Goal: Information Seeking & Learning: Find specific fact

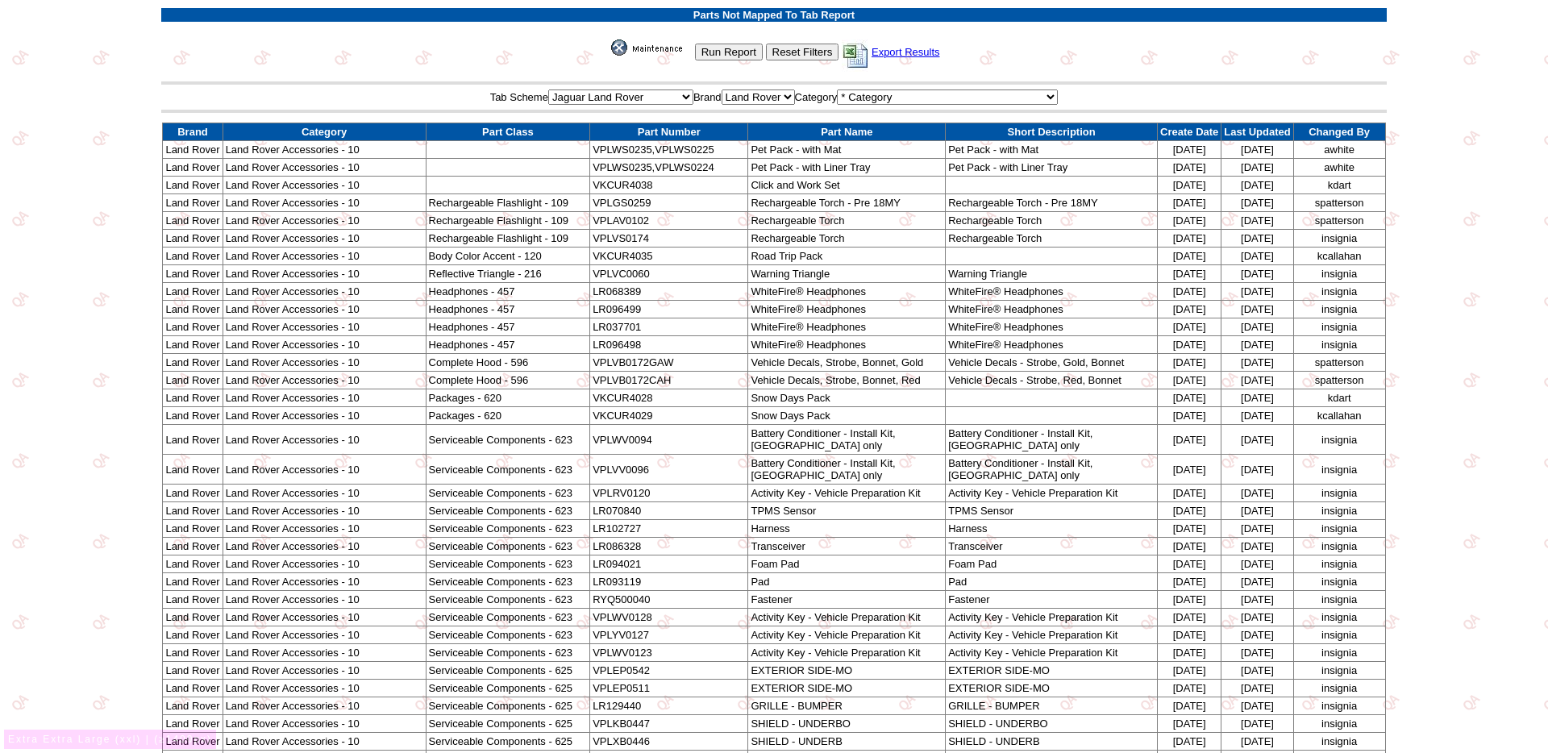
click at [233, 154] on td "Land Rover Accessories - 10" at bounding box center [324, 150] width 203 height 18
drag, startPoint x: 233, startPoint y: 154, endPoint x: 381, endPoint y: 156, distance: 147.5
click at [381, 156] on td "Land Rover Accessories - 10" at bounding box center [324, 150] width 203 height 18
copy td "Land Rover Accessories - 10"
click at [451, 202] on td "Rechargeable Flashlight - 109" at bounding box center [508, 203] width 164 height 18
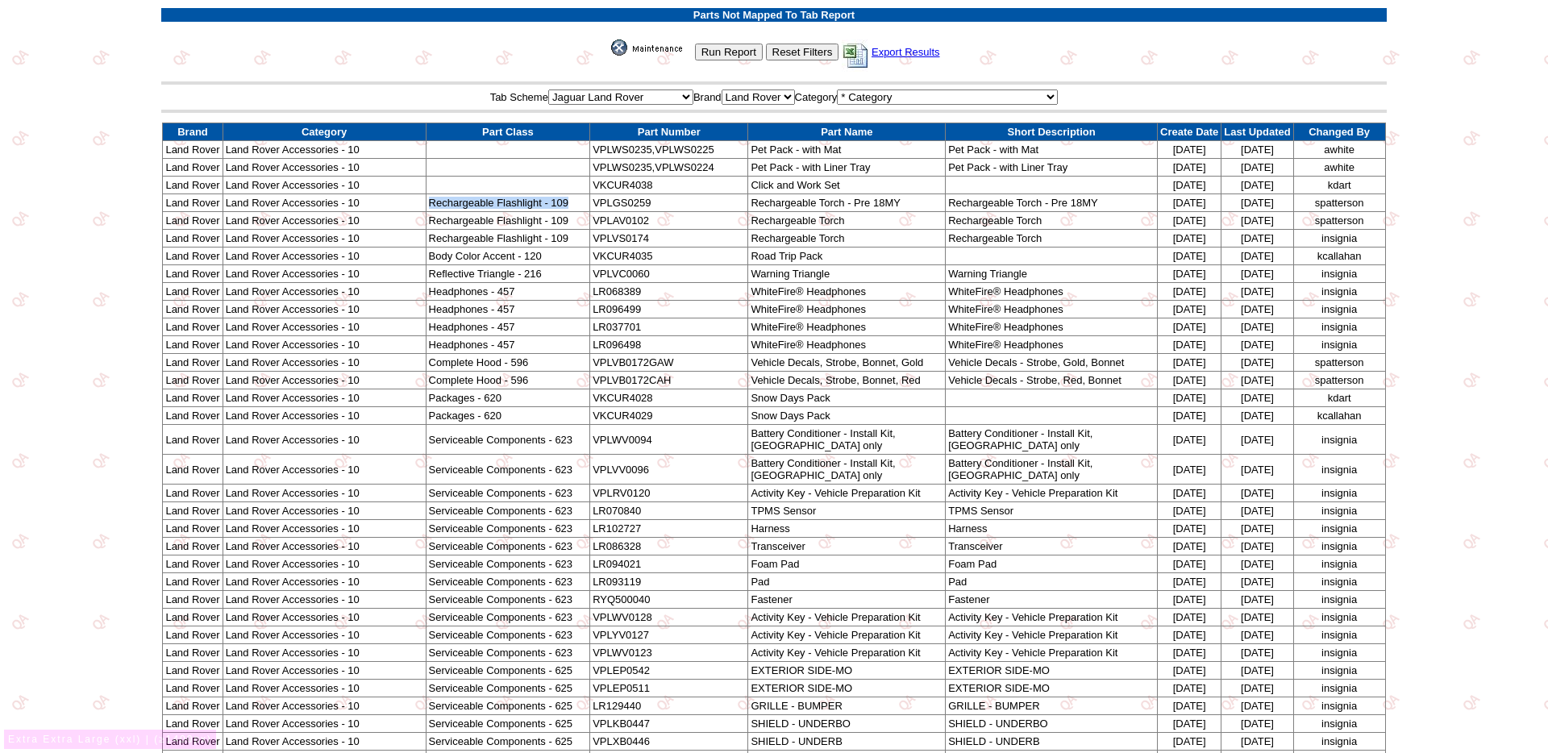
drag, startPoint x: 451, startPoint y: 202, endPoint x: 568, endPoint y: 206, distance: 117.0
click at [568, 206] on td "Rechargeable Flashlight - 109" at bounding box center [508, 203] width 164 height 18
copy td "Rechargeable Flashlight - 109"
click at [422, 258] on td "Land Rover Accessories - 10" at bounding box center [324, 256] width 203 height 18
click at [447, 257] on td "Body Color Accent - 120" at bounding box center [508, 256] width 164 height 18
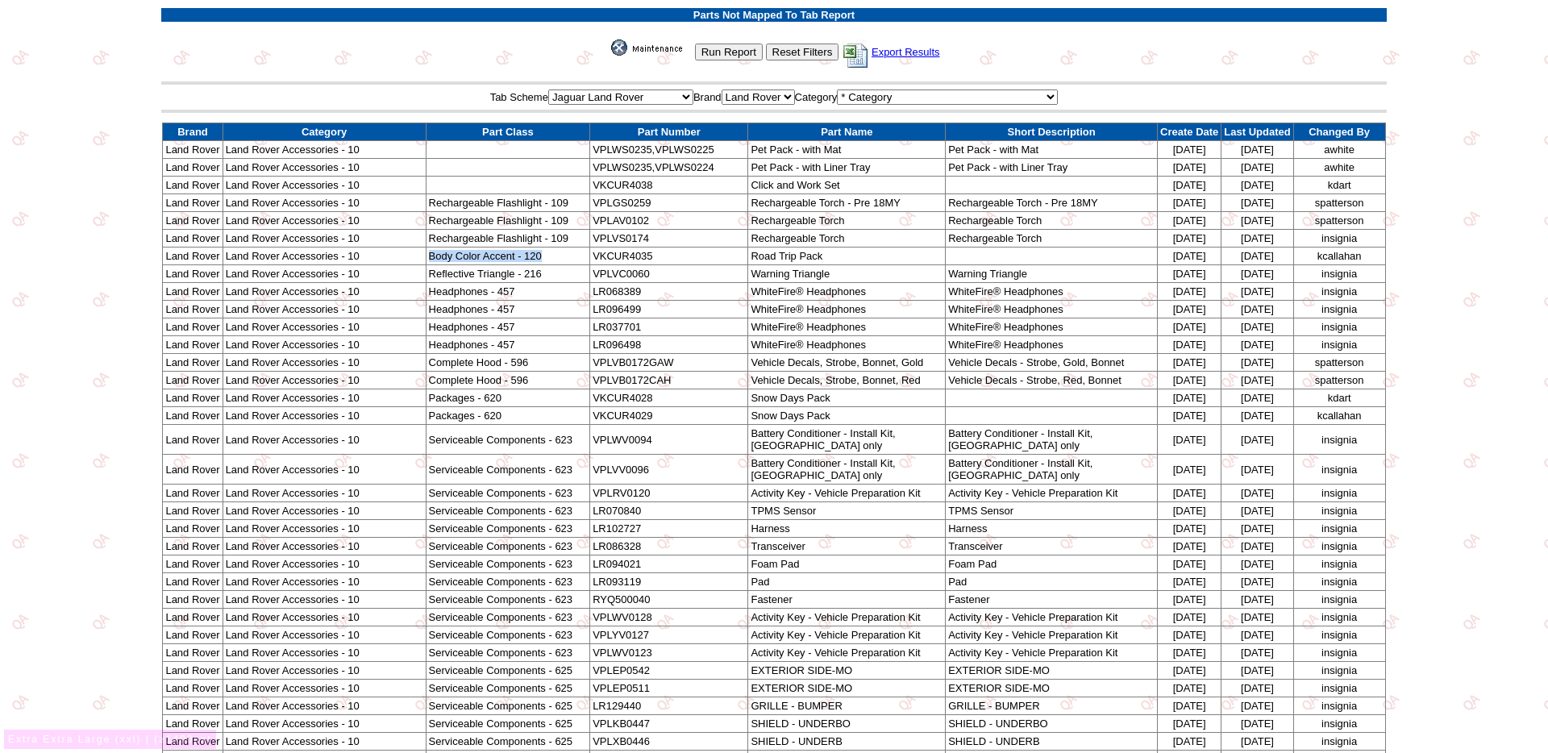
drag, startPoint x: 447, startPoint y: 258, endPoint x: 542, endPoint y: 260, distance: 95.1
click at [542, 260] on td "Body Color Accent - 120" at bounding box center [508, 256] width 164 height 18
copy td "Body Color Accent - 120"
click at [455, 270] on td "Reflective Triangle - 216" at bounding box center [508, 274] width 164 height 18
drag, startPoint x: 455, startPoint y: 270, endPoint x: 530, endPoint y: 272, distance: 75.0
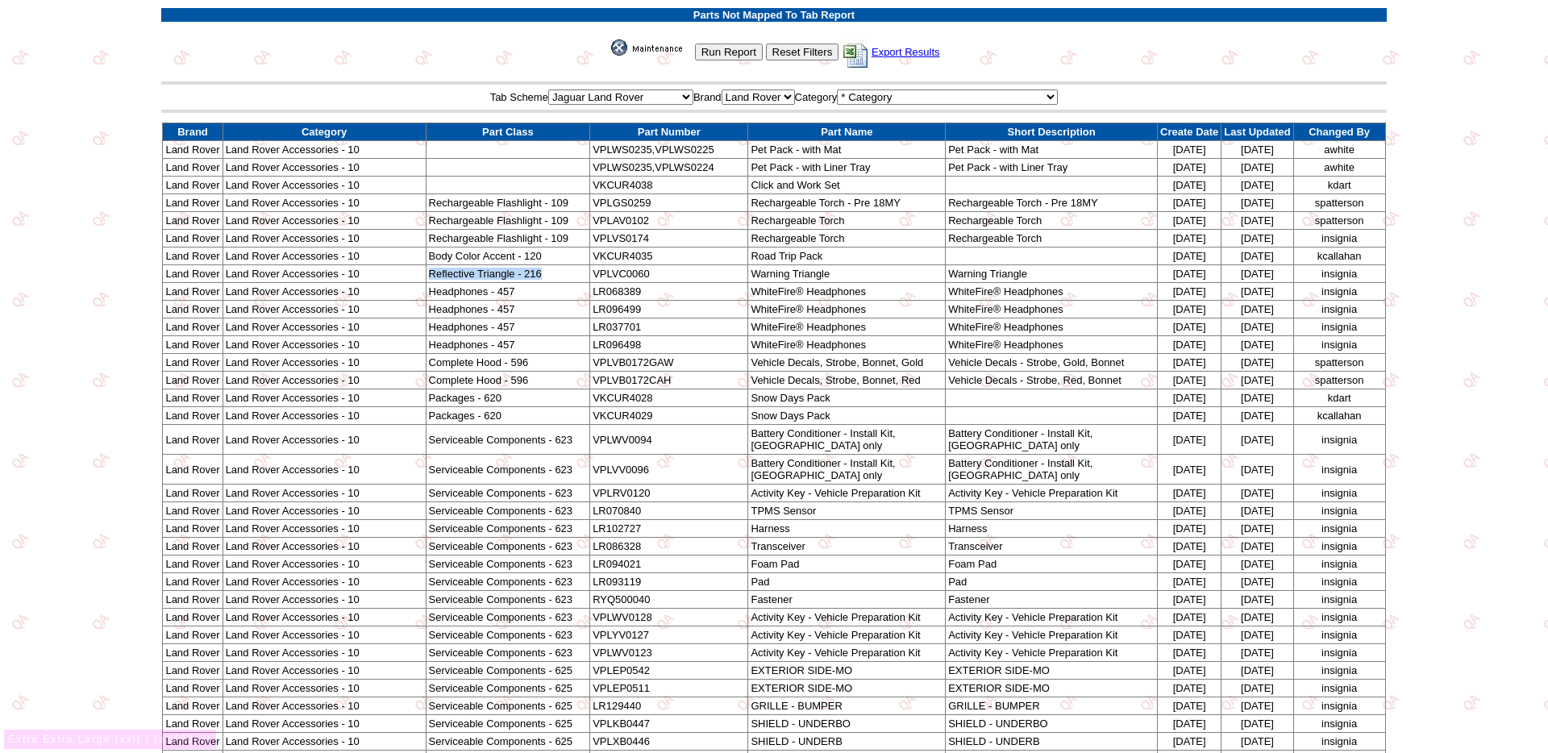
click at [530, 272] on td "Reflective Triangle - 216" at bounding box center [508, 274] width 164 height 18
copy td "Reflective Triangle - 216"
click at [470, 289] on td "Headphones - 457" at bounding box center [508, 292] width 164 height 18
drag, startPoint x: 470, startPoint y: 289, endPoint x: 503, endPoint y: 289, distance: 33.1
click at [501, 289] on td "Headphones - 457" at bounding box center [508, 292] width 164 height 18
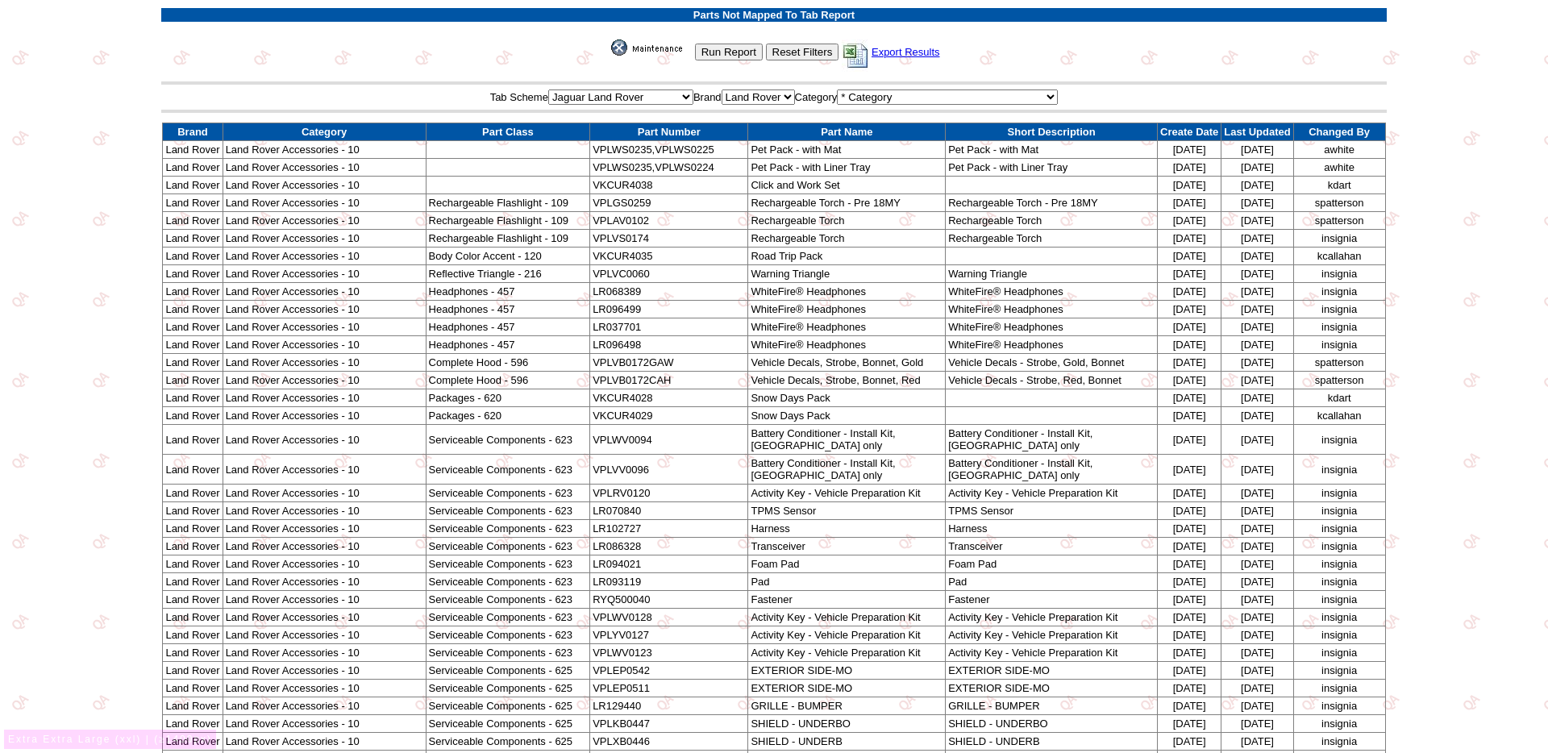
click at [509, 290] on td "Headphones - 457" at bounding box center [508, 292] width 164 height 18
click at [451, 295] on td "Headphones - 457" at bounding box center [508, 292] width 164 height 18
click at [482, 290] on td "Headphones - 457" at bounding box center [508, 292] width 164 height 18
drag, startPoint x: 492, startPoint y: 289, endPoint x: 505, endPoint y: 288, distance: 13.8
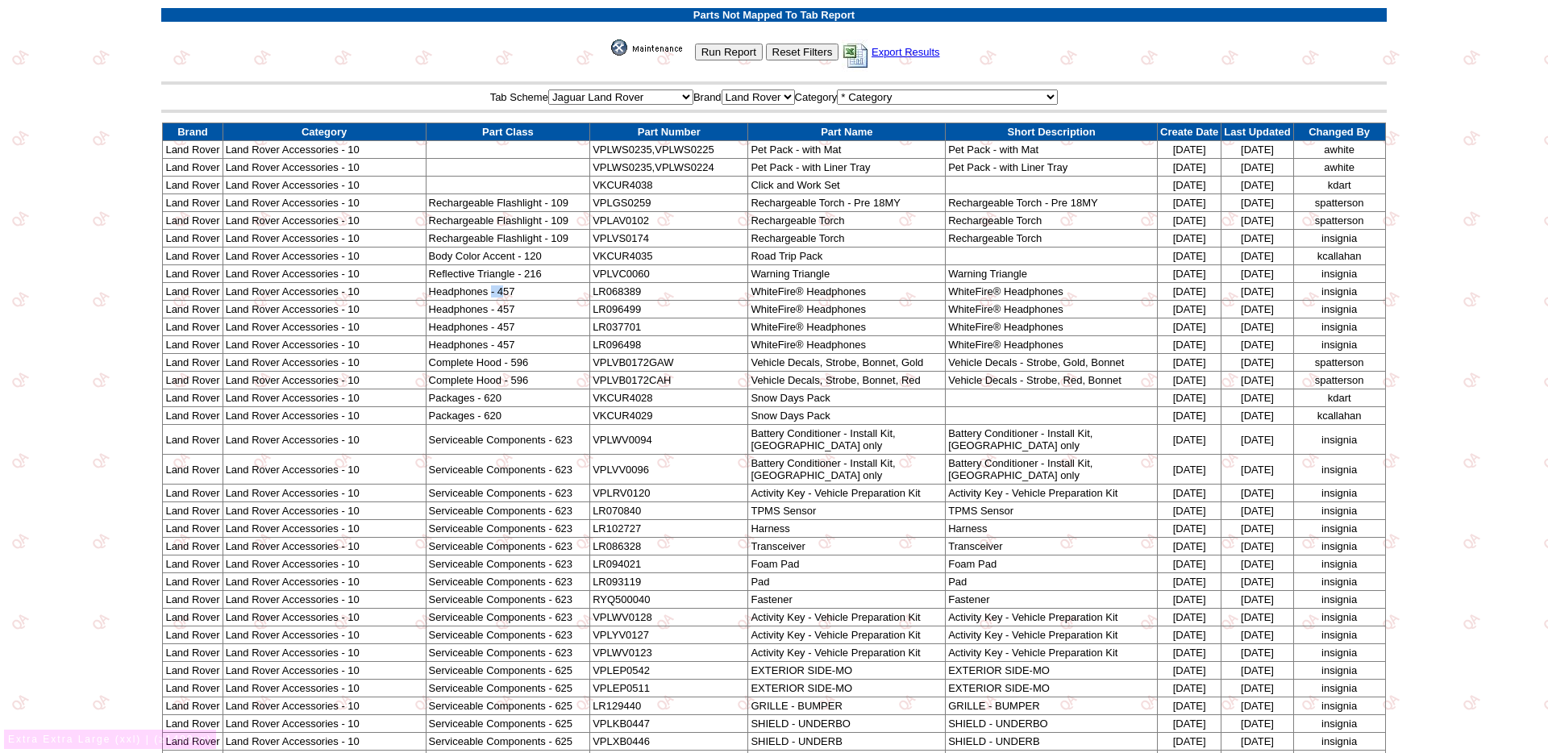
click at [505, 288] on td "Headphones - 457" at bounding box center [508, 292] width 164 height 18
click at [466, 292] on td "Headphones - 457" at bounding box center [508, 292] width 164 height 18
drag, startPoint x: 466, startPoint y: 292, endPoint x: 511, endPoint y: 293, distance: 45.2
click at [511, 293] on td "Headphones - 457" at bounding box center [508, 292] width 164 height 18
copy td "Headphones - 457"
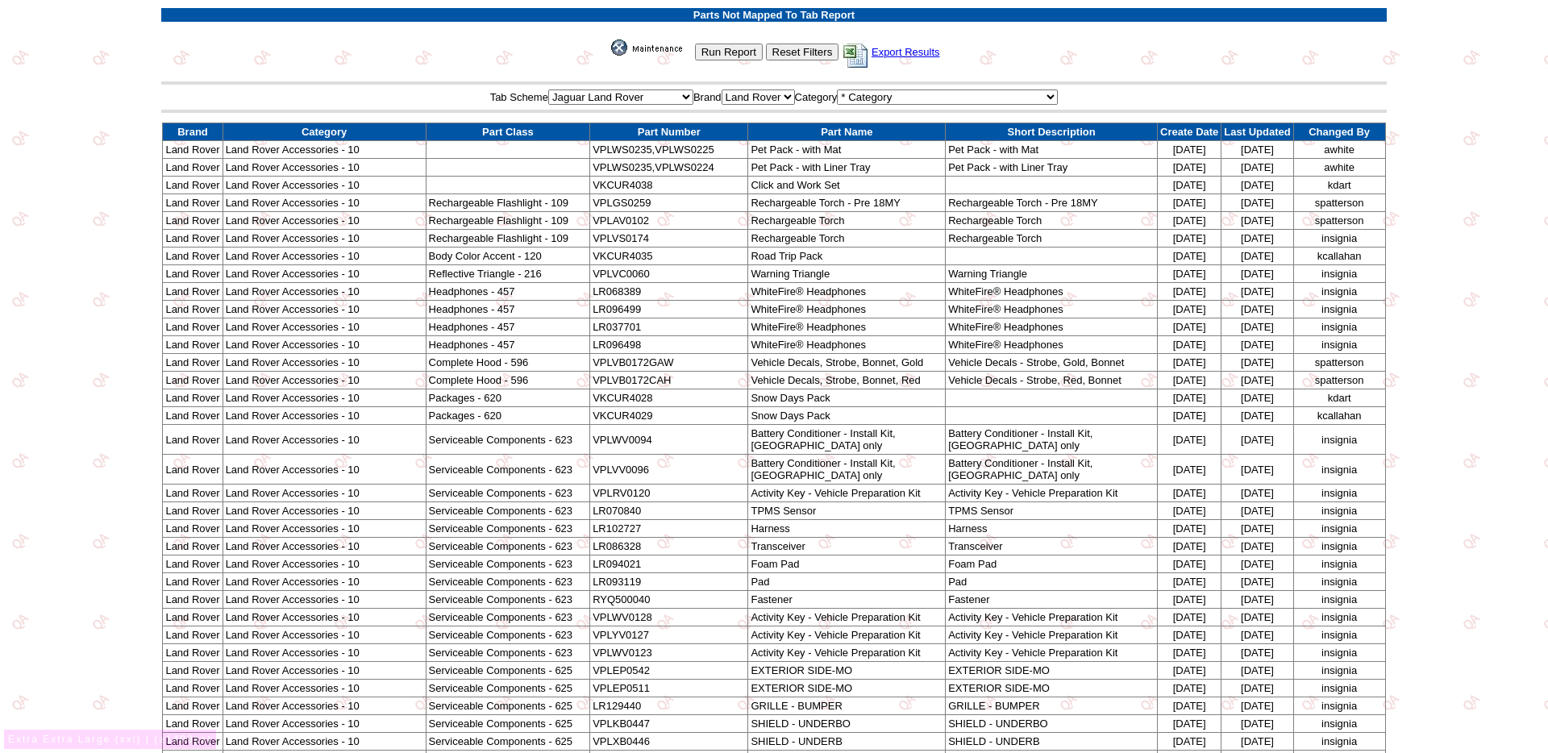
click at [605, 154] on td "VPLWS0235,VPLWS0225" at bounding box center [669, 150] width 158 height 18
drag, startPoint x: 605, startPoint y: 154, endPoint x: 639, endPoint y: 151, distance: 34.0
click at [605, 154] on td "VPLWS0235,VPLWS0225" at bounding box center [669, 150] width 158 height 18
click at [667, 151] on td "VPLWS0235,VPLWS0225" at bounding box center [669, 150] width 158 height 18
click at [673, 151] on td "VPLWS0235,VPLWS0225" at bounding box center [669, 150] width 158 height 18
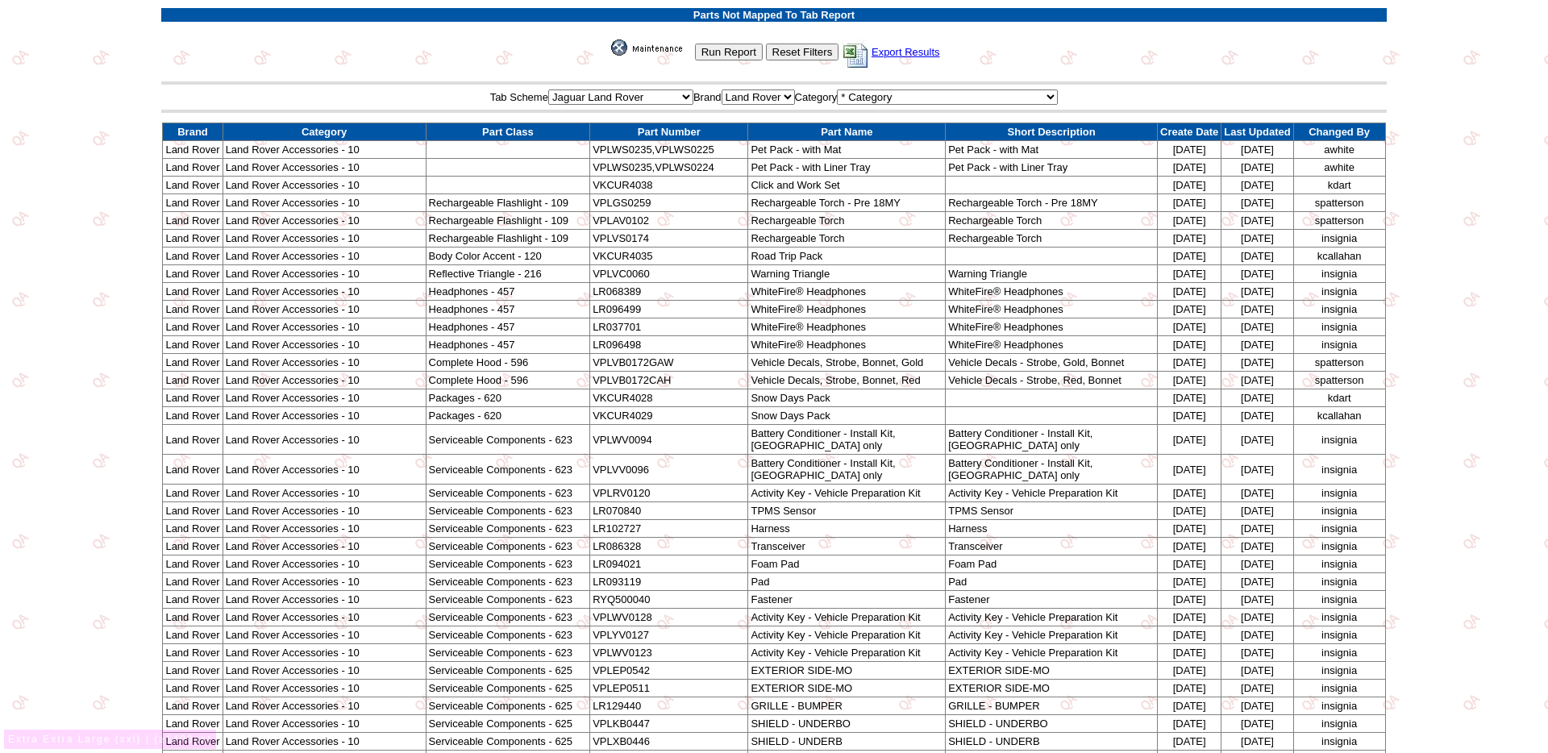
click at [644, 148] on td "VPLWS0235,VPLWS0225" at bounding box center [669, 150] width 158 height 18
drag, startPoint x: 644, startPoint y: 148, endPoint x: 697, endPoint y: 146, distance: 52.5
click at [697, 146] on td "VPLWS0235,VPLWS0225" at bounding box center [669, 150] width 158 height 18
copy td "VPLWS0235,VPLWS0225"
click at [774, 231] on td "Rechargeable Torch" at bounding box center [847, 239] width 198 height 18
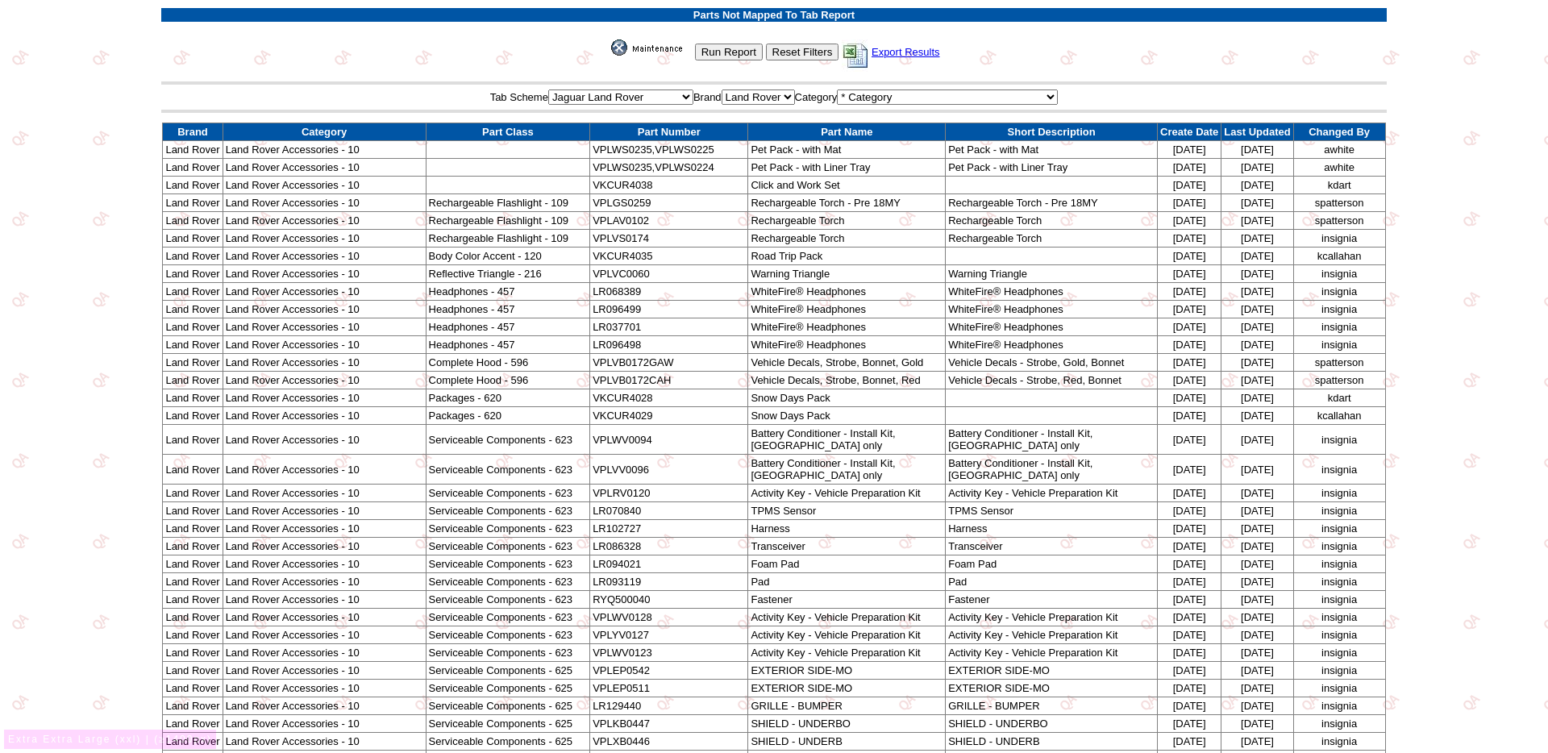
click at [681, 141] on td "VPLWS0235,VPLWS0225" at bounding box center [669, 150] width 158 height 18
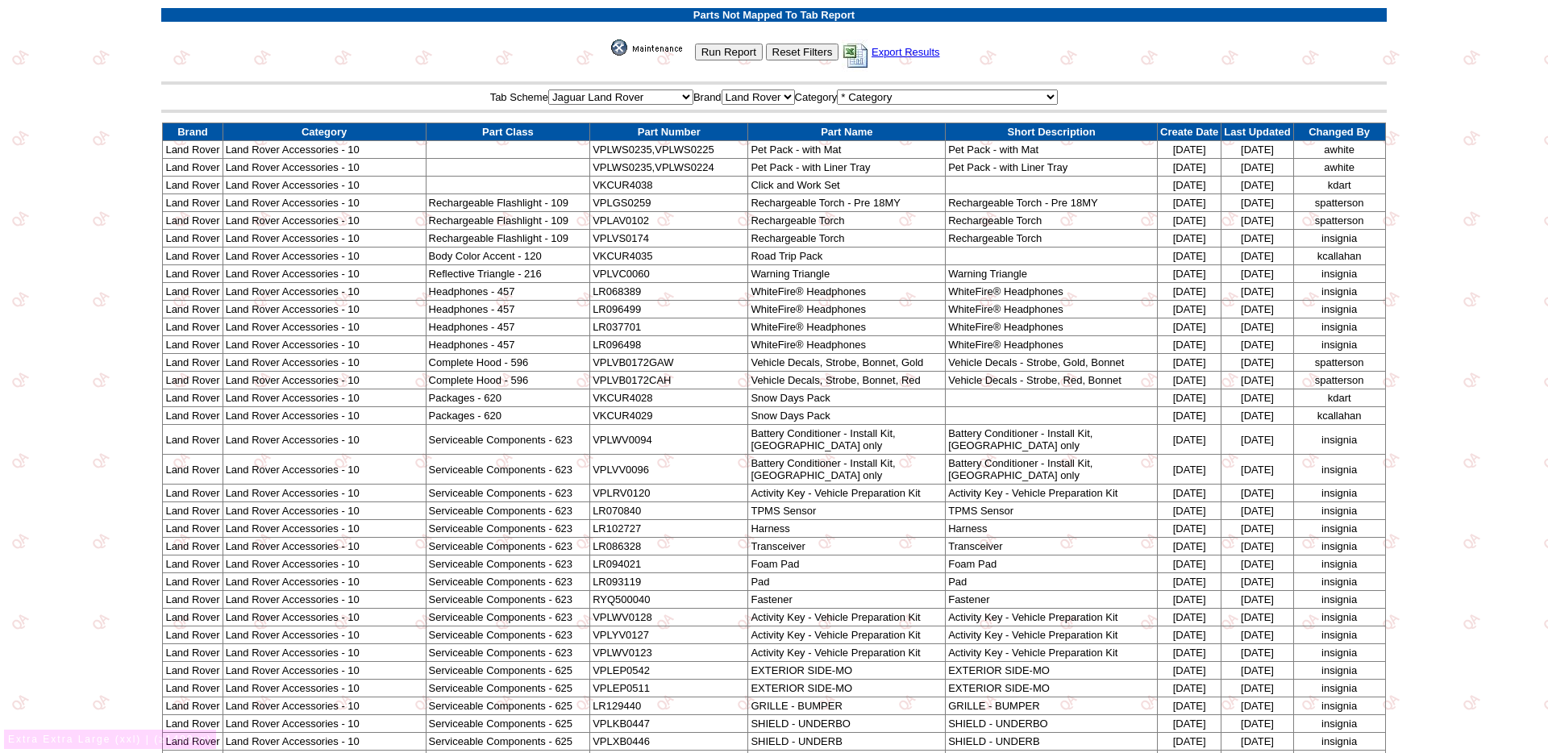
click at [682, 146] on td "VPLWS0235,VPLWS0225" at bounding box center [669, 150] width 158 height 18
drag, startPoint x: 682, startPoint y: 146, endPoint x: 640, endPoint y: 149, distance: 42.0
click at [640, 149] on td "VPLWS0235,VPLWS0225" at bounding box center [669, 150] width 158 height 18
copy td "VPLWS0235,VPLWS0225"
click at [622, 170] on td "VPLWS0235,VPLWS0224" at bounding box center [669, 168] width 158 height 18
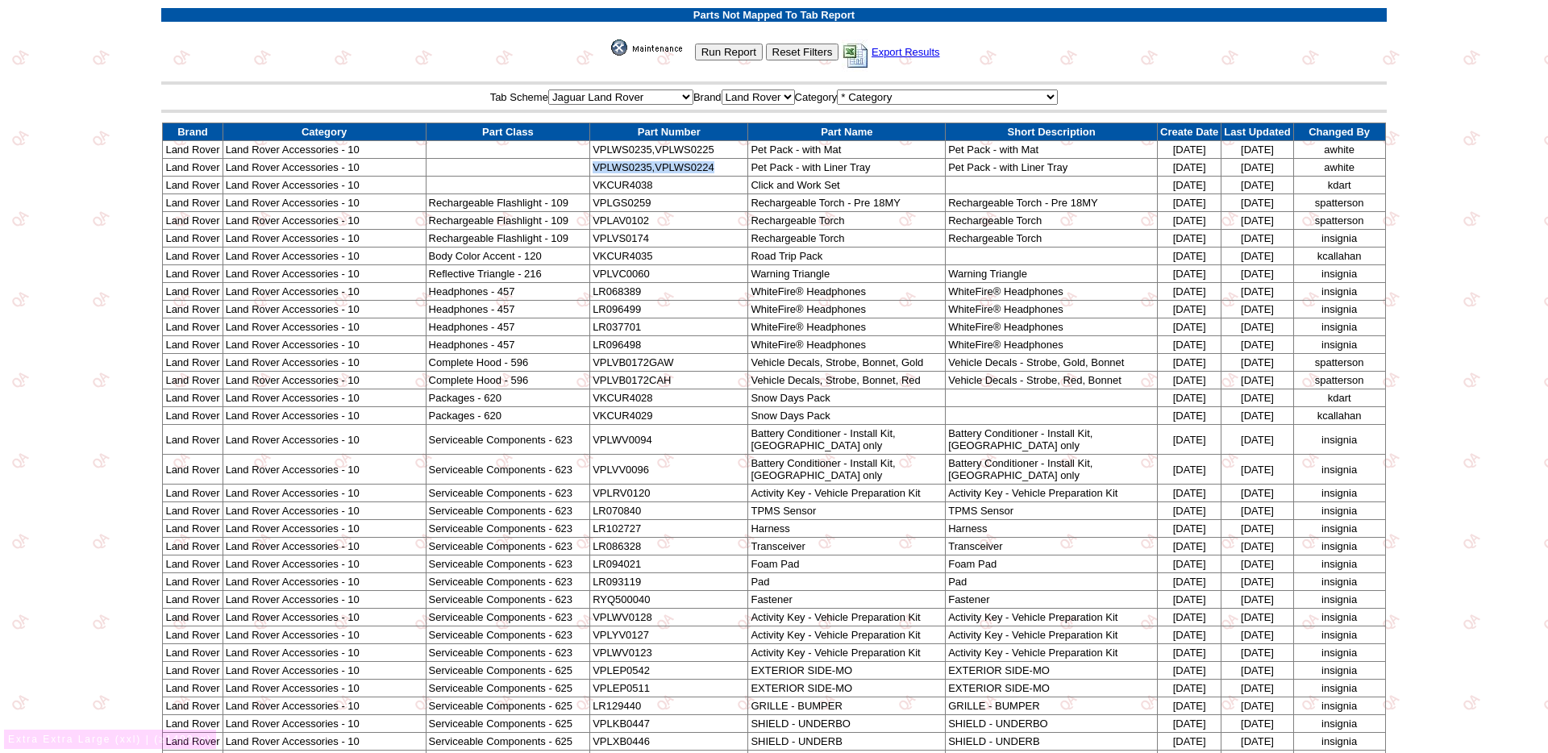
drag, startPoint x: 623, startPoint y: 170, endPoint x: 686, endPoint y: 173, distance: 62.9
click at [686, 173] on td "VPLWS0235,VPLWS0224" at bounding box center [669, 168] width 158 height 18
copy td "VPLWS0235,VPLWS0224"
click at [618, 186] on td "VKCUR4038" at bounding box center [669, 186] width 158 height 18
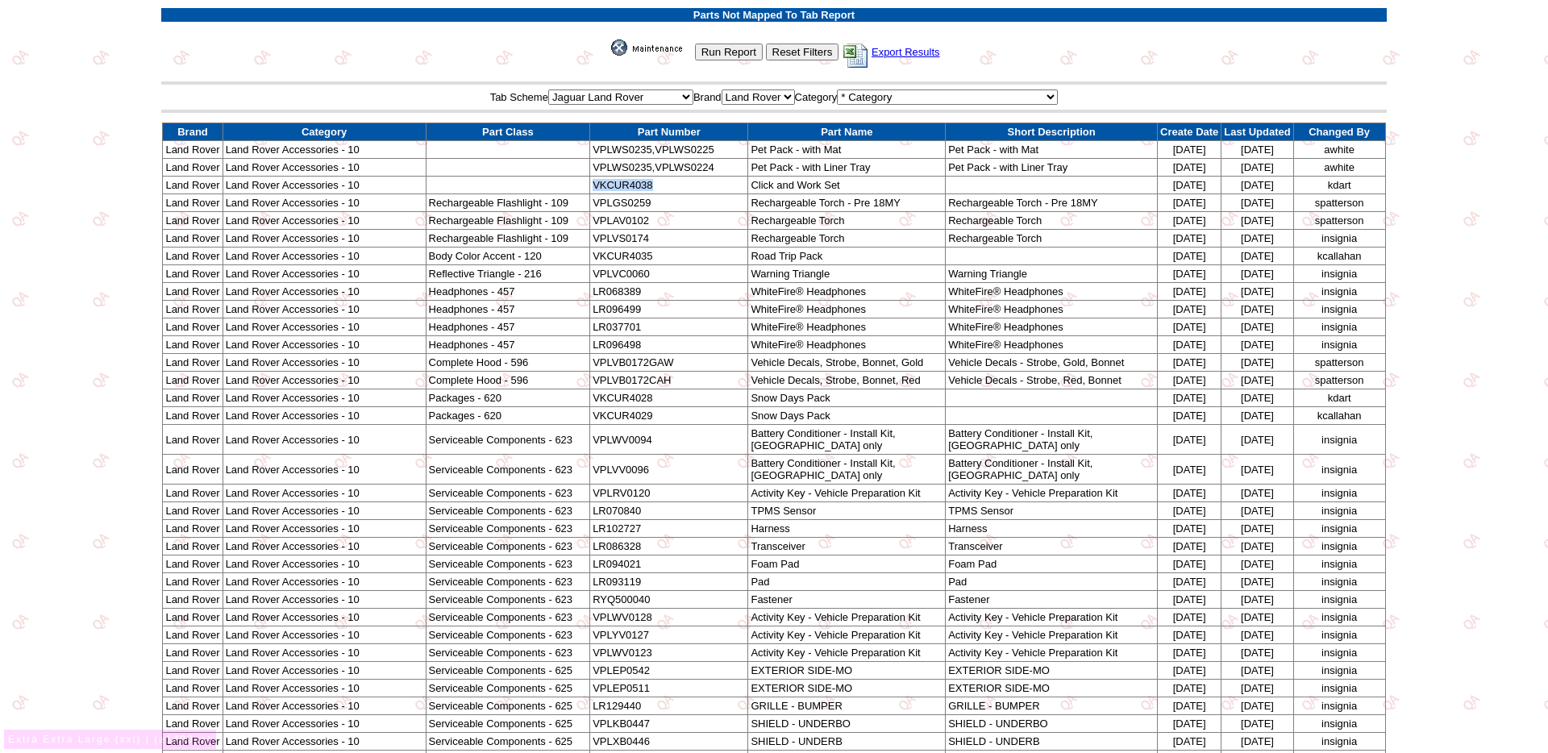
copy td "VKCUR4038"
click at [628, 199] on td "VPLGS0259" at bounding box center [669, 203] width 158 height 18
copy td "VPLGS0259"
click at [630, 218] on td "VPLAV0102" at bounding box center [669, 221] width 158 height 18
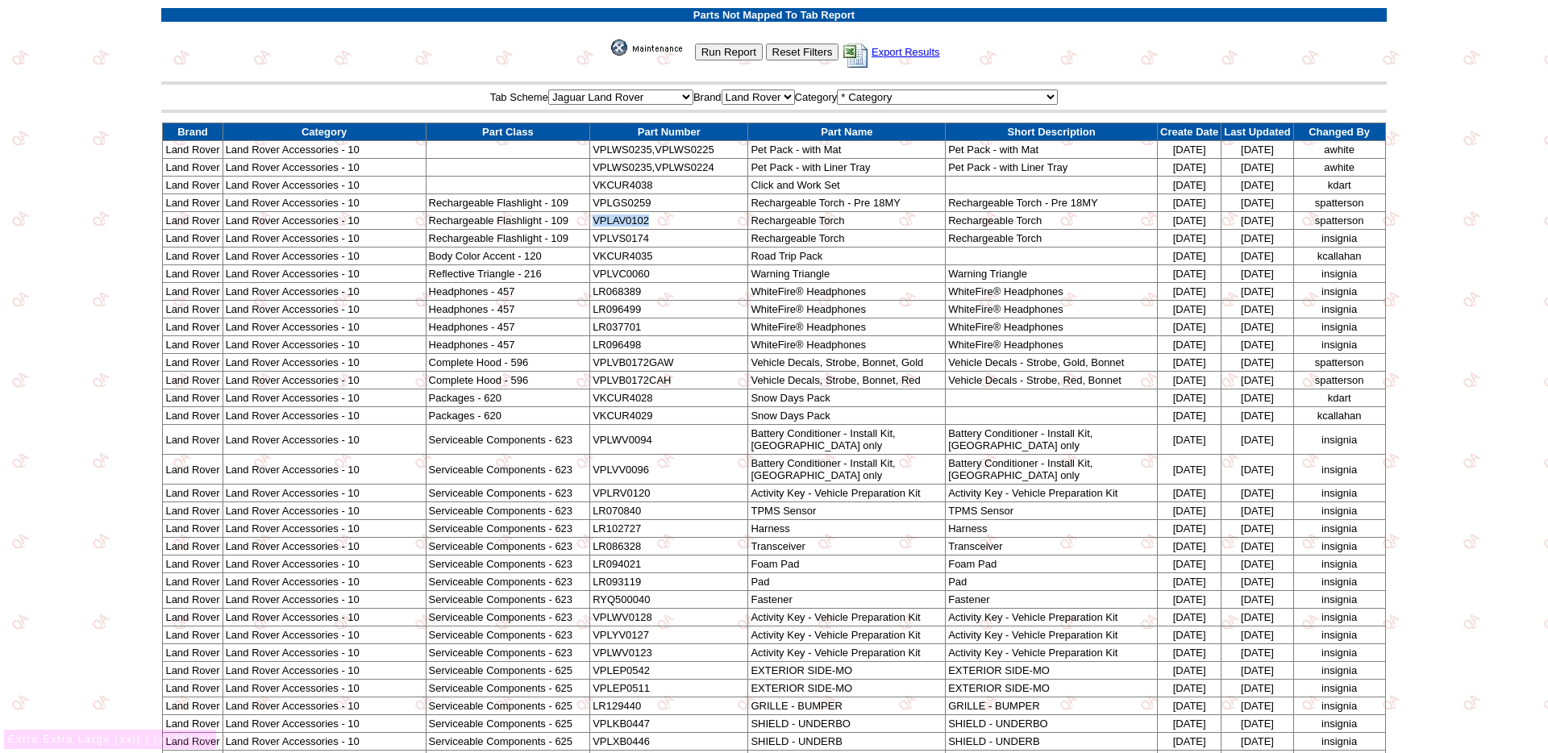
click at [630, 218] on td "VPLAV0102" at bounding box center [669, 221] width 158 height 18
click at [642, 239] on td "VPLVS0174" at bounding box center [669, 239] width 158 height 18
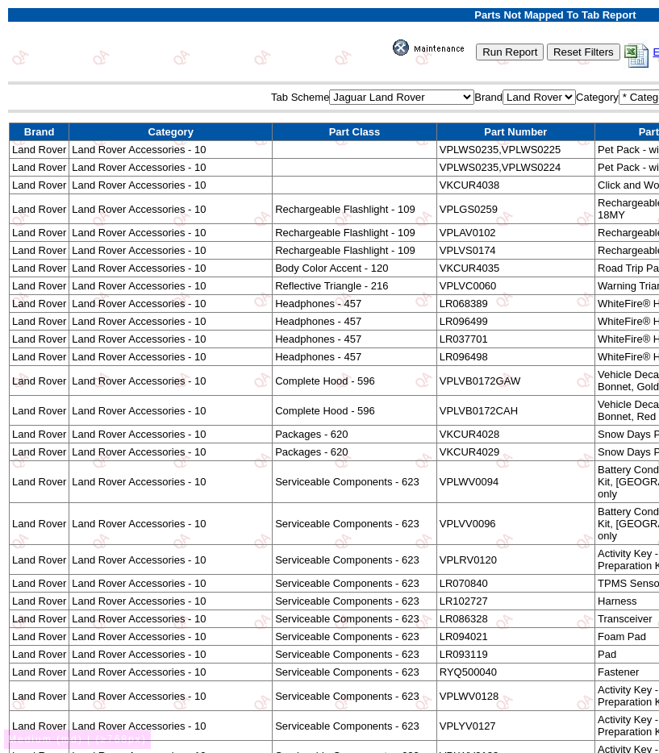
click at [476, 277] on td "VKCUR4035" at bounding box center [515, 269] width 158 height 18
click at [468, 295] on td "VPLVC0060" at bounding box center [515, 286] width 158 height 18
click at [466, 313] on td "LR068389" at bounding box center [515, 304] width 158 height 18
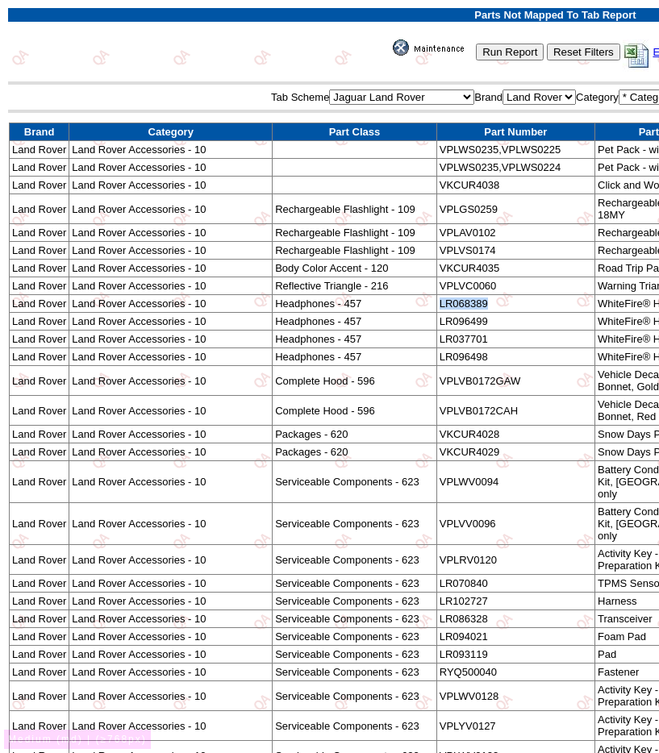
click at [466, 313] on td "LR068389" at bounding box center [515, 304] width 158 height 18
click at [457, 331] on td "LR096499" at bounding box center [515, 322] width 158 height 18
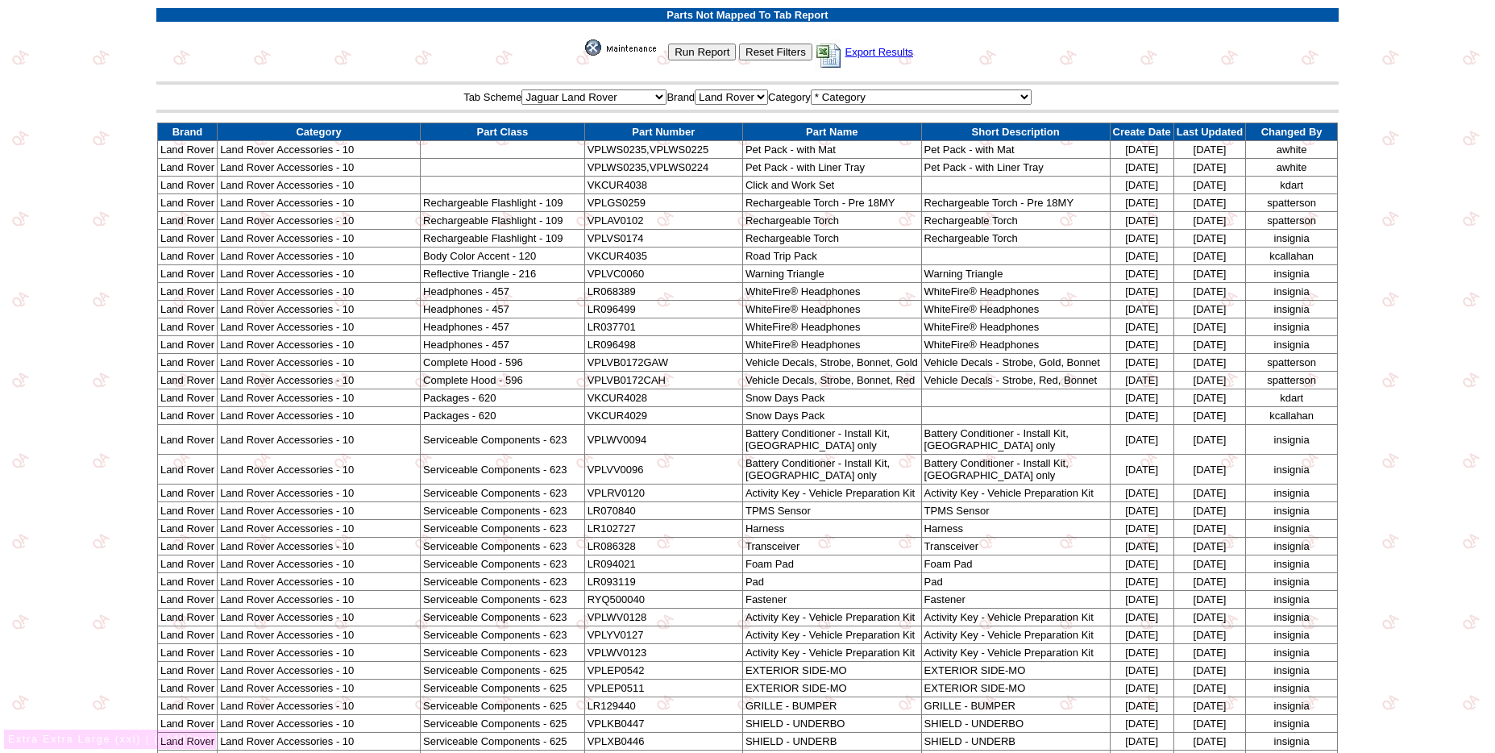
click at [751, 149] on td "Pet Pack - with Mat" at bounding box center [831, 150] width 179 height 18
drag, startPoint x: 751, startPoint y: 149, endPoint x: 826, endPoint y: 148, distance: 75.0
click at [826, 148] on td "Pet Pack - with Mat" at bounding box center [831, 150] width 179 height 18
click at [753, 164] on td "Pet Pack - with Liner Tray" at bounding box center [831, 168] width 179 height 18
drag, startPoint x: 753, startPoint y: 164, endPoint x: 863, endPoint y: 164, distance: 109.6
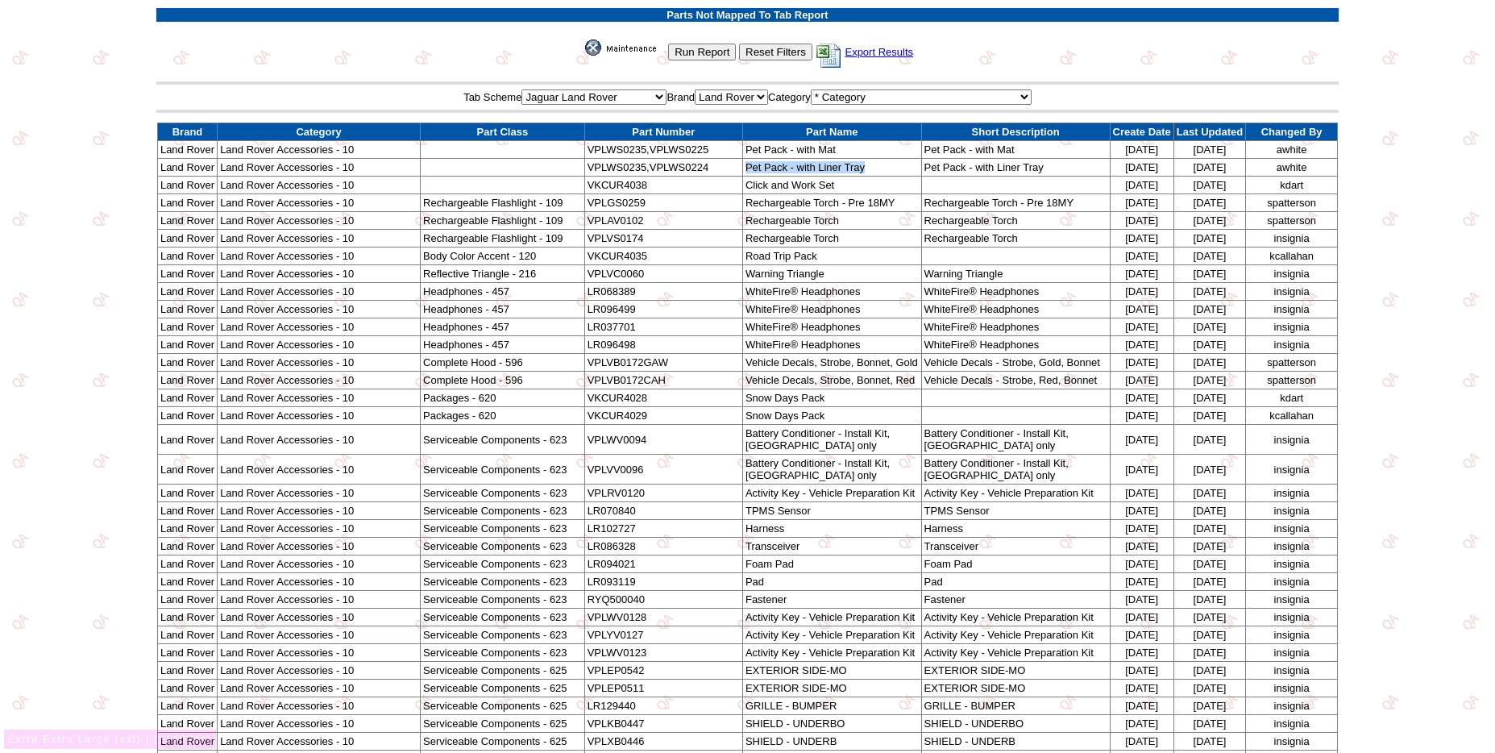
click at [863, 164] on td "Pet Pack - with Liner Tray" at bounding box center [831, 168] width 179 height 18
click at [754, 189] on td "Click and Work Set" at bounding box center [831, 186] width 179 height 18
drag, startPoint x: 754, startPoint y: 189, endPoint x: 822, endPoint y: 190, distance: 68.5
click at [822, 190] on td "Click and Work Set" at bounding box center [831, 186] width 179 height 18
click at [764, 202] on td "Rechargeable Torch - Pre 18MY" at bounding box center [831, 203] width 179 height 18
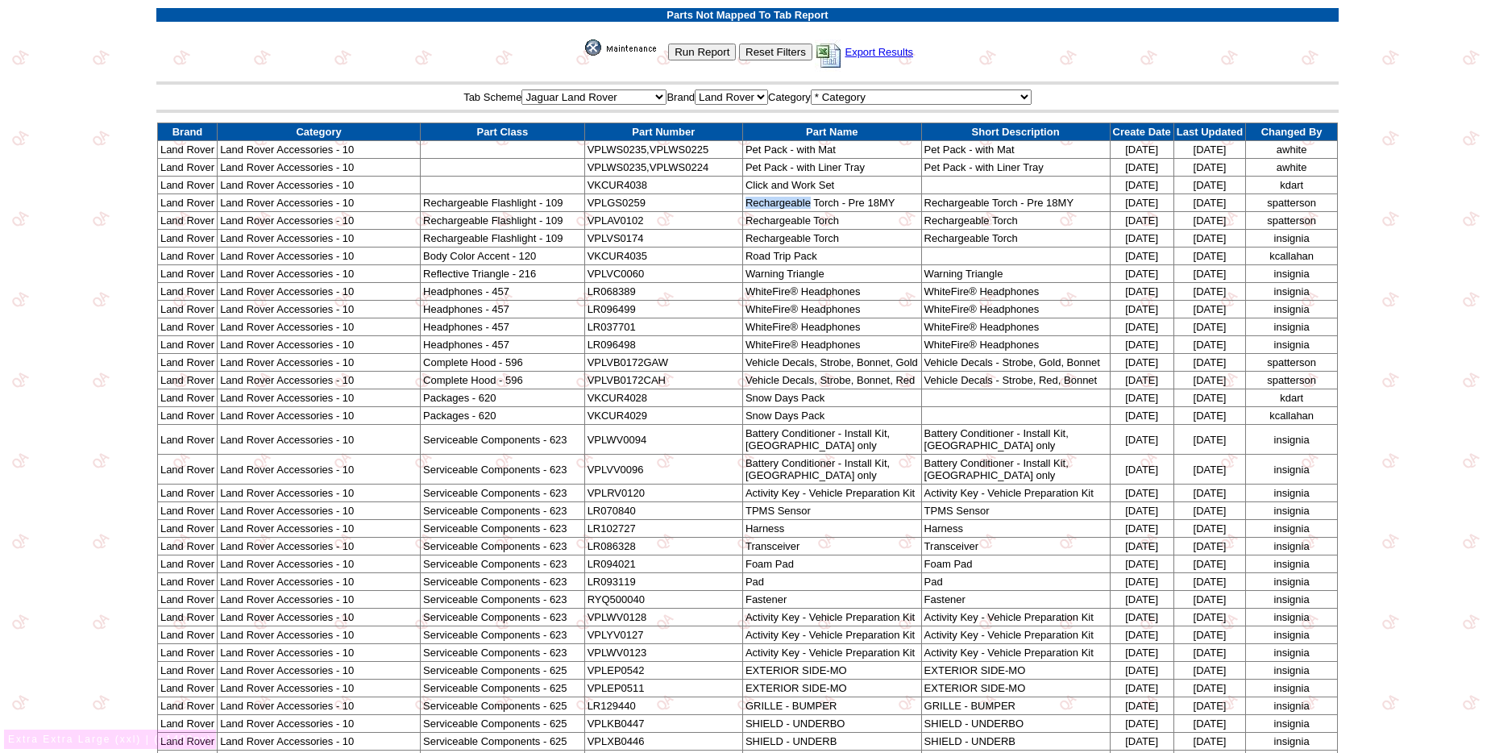
drag, startPoint x: 764, startPoint y: 202, endPoint x: 826, endPoint y: 198, distance: 62.2
click at [782, 199] on td "Rechargeable Torch - Pre 18MY" at bounding box center [831, 203] width 179 height 18
drag, startPoint x: 826, startPoint y: 198, endPoint x: 874, endPoint y: 197, distance: 47.6
click at [871, 197] on td "Rechargeable Torch - Pre 18MY" at bounding box center [831, 203] width 179 height 18
click at [887, 196] on td "Rechargeable Torch - Pre 18MY" at bounding box center [831, 203] width 179 height 18
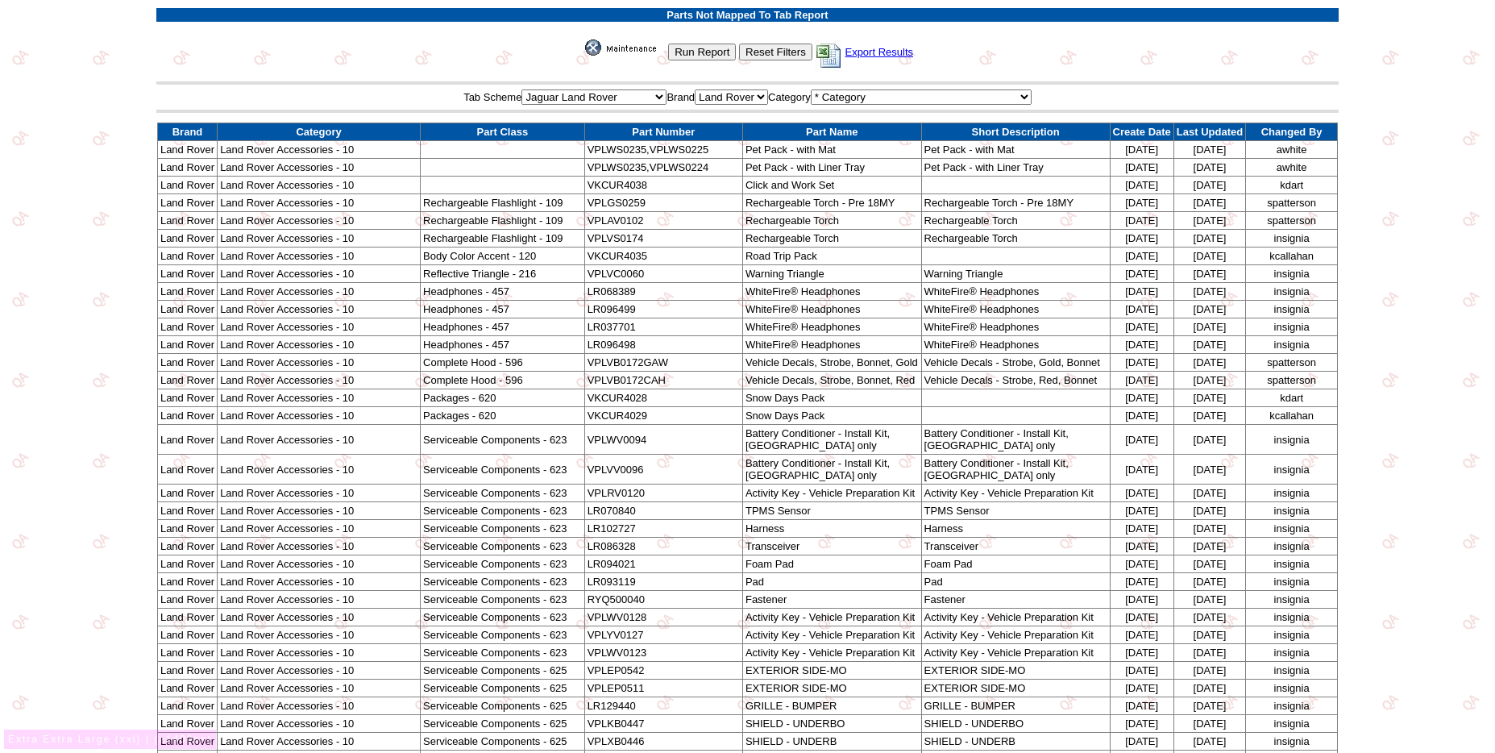
click at [888, 199] on td "Rechargeable Torch - Pre 18MY" at bounding box center [831, 203] width 179 height 18
drag, startPoint x: 886, startPoint y: 199, endPoint x: 797, endPoint y: 199, distance: 88.7
click at [797, 199] on td "Rechargeable Torch - Pre 18MY" at bounding box center [831, 203] width 179 height 18
click at [773, 219] on td "Rechargeable Torch" at bounding box center [831, 221] width 179 height 18
drag, startPoint x: 773, startPoint y: 219, endPoint x: 821, endPoint y: 222, distance: 48.4
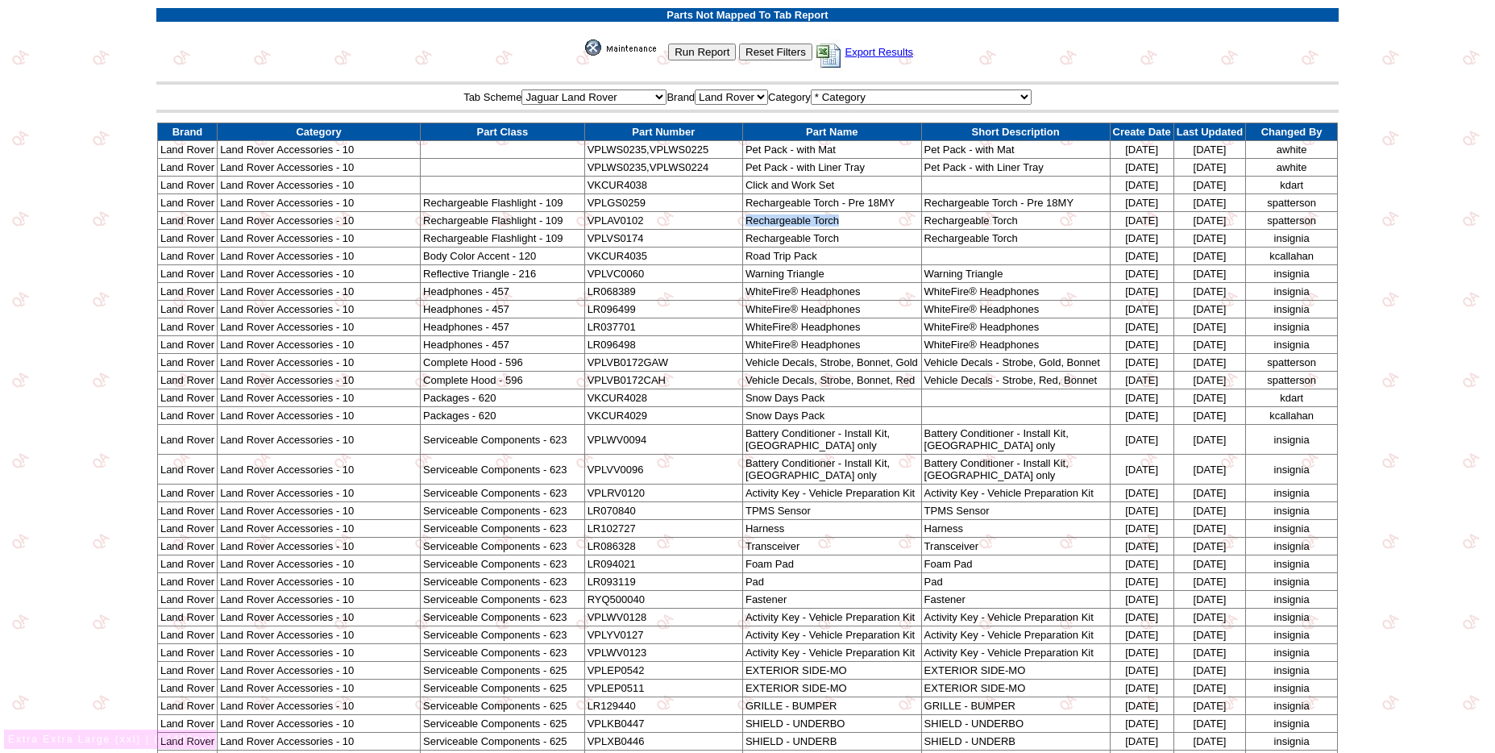
click at [821, 222] on td "Rechargeable Torch" at bounding box center [831, 221] width 179 height 18
click at [751, 255] on td "Road Trip Pack" at bounding box center [831, 256] width 179 height 18
drag, startPoint x: 751, startPoint y: 255, endPoint x: 795, endPoint y: 253, distance: 44.4
click at [771, 253] on td "Road Trip Pack" at bounding box center [831, 256] width 179 height 18
drag, startPoint x: 795, startPoint y: 253, endPoint x: 805, endPoint y: 254, distance: 10.5
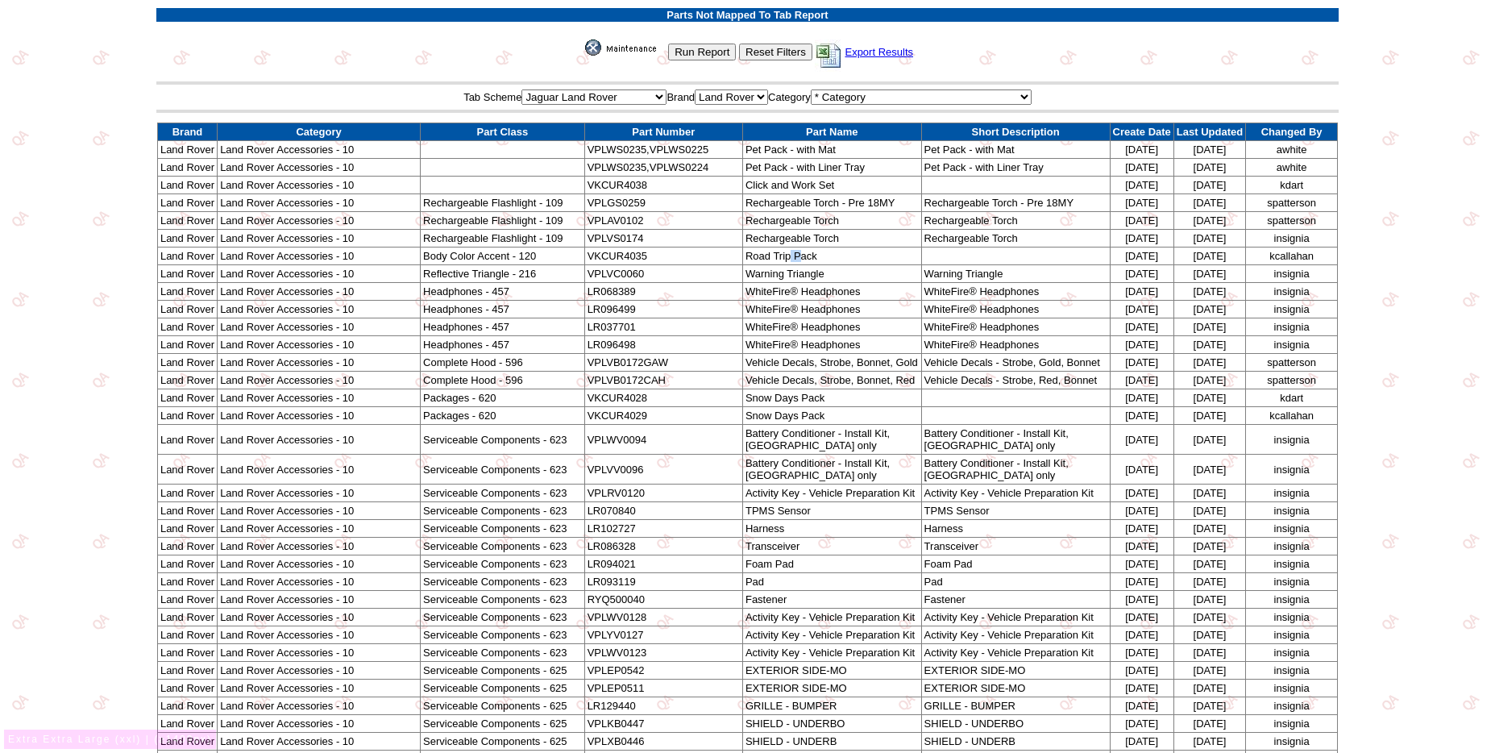
click at [805, 254] on td "Road Trip Pack" at bounding box center [831, 256] width 179 height 18
click at [806, 254] on td "Road Trip Pack" at bounding box center [831, 256] width 179 height 18
click at [758, 256] on td "Road Trip Pack" at bounding box center [831, 256] width 179 height 18
drag, startPoint x: 758, startPoint y: 256, endPoint x: 809, endPoint y: 251, distance: 51.9
click at [809, 251] on td "Road Trip Pack" at bounding box center [831, 256] width 179 height 18
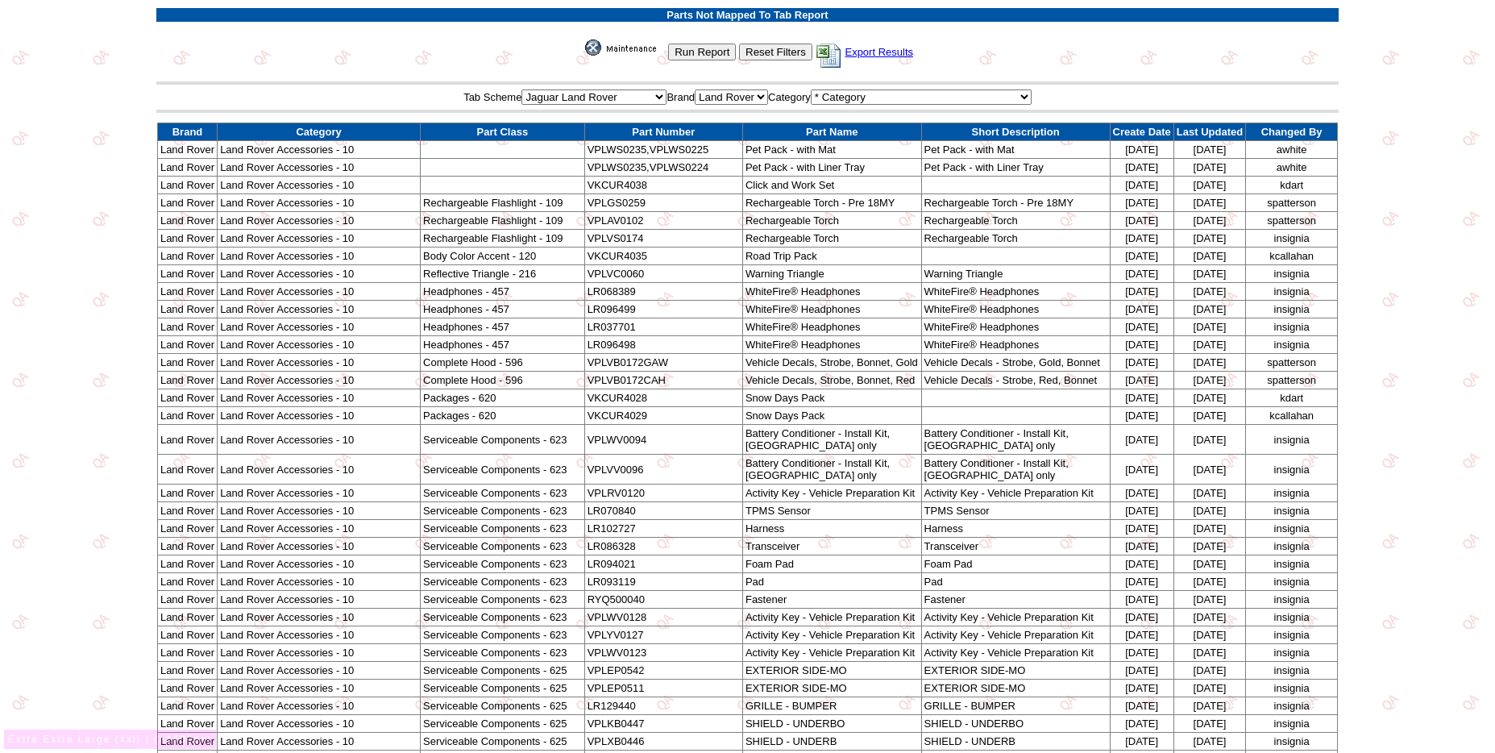
click at [765, 275] on td "Warning Triangle" at bounding box center [831, 274] width 179 height 18
drag, startPoint x: 765, startPoint y: 275, endPoint x: 788, endPoint y: 273, distance: 23.4
click at [766, 275] on td "Warning Triangle" at bounding box center [831, 274] width 179 height 18
click at [794, 274] on td "Warning Triangle" at bounding box center [831, 274] width 179 height 18
click at [805, 277] on td "Warning Triangle" at bounding box center [831, 274] width 179 height 18
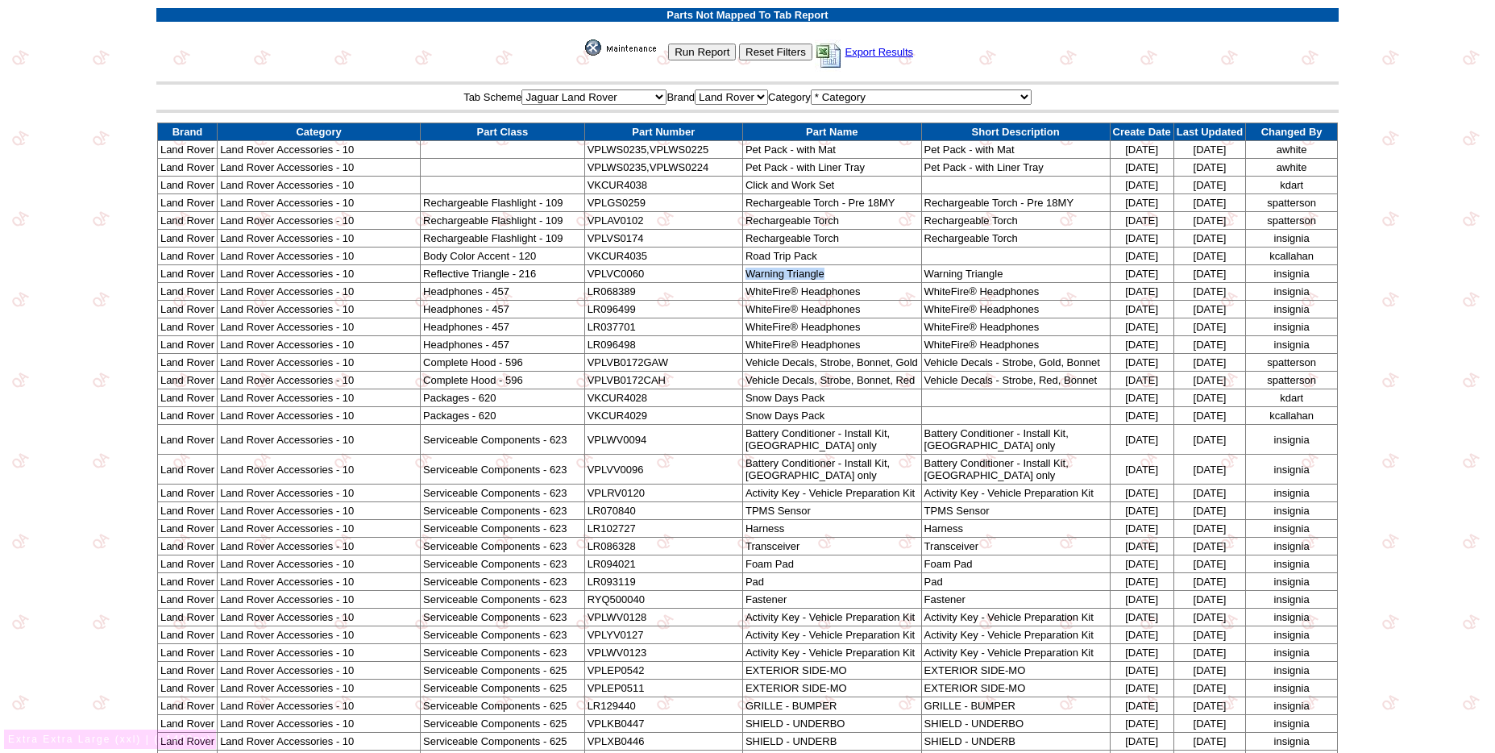
drag, startPoint x: 792, startPoint y: 277, endPoint x: 773, endPoint y: 277, distance: 19.4
click at [773, 277] on td "Warning Triangle" at bounding box center [831, 274] width 179 height 18
click at [768, 294] on td "WhiteFire® Headphones" at bounding box center [831, 292] width 179 height 18
drag, startPoint x: 768, startPoint y: 294, endPoint x: 806, endPoint y: 289, distance: 38.2
click at [769, 294] on td "WhiteFire® Headphones" at bounding box center [831, 292] width 179 height 18
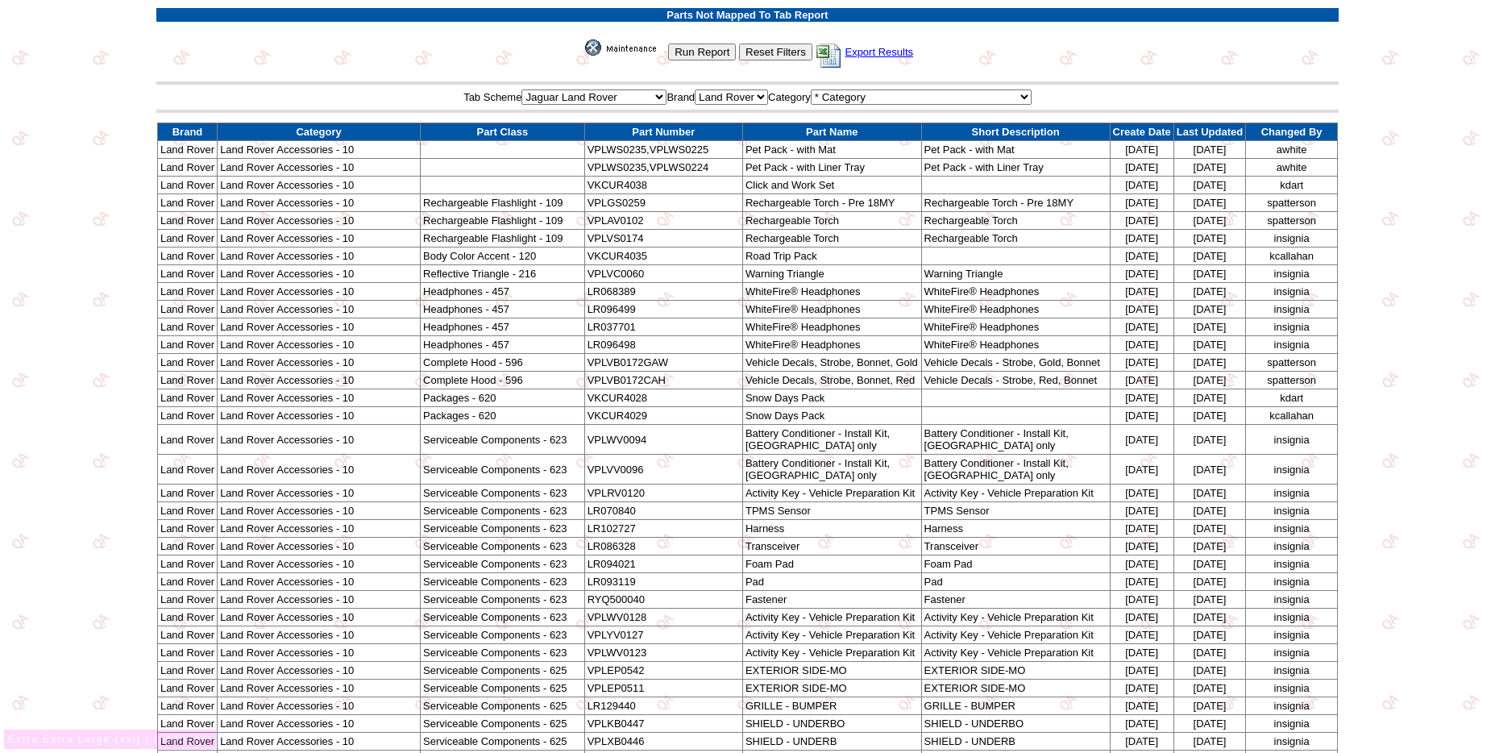
drag, startPoint x: 806, startPoint y: 289, endPoint x: 821, endPoint y: 289, distance: 14.5
click at [821, 289] on td "WhiteFire® Headphones" at bounding box center [831, 292] width 179 height 18
click at [841, 291] on td "WhiteFire® Headphones" at bounding box center [831, 292] width 179 height 18
drag, startPoint x: 840, startPoint y: 291, endPoint x: 771, endPoint y: 292, distance: 68.5
click at [771, 292] on td "WhiteFire® Headphones" at bounding box center [831, 292] width 179 height 18
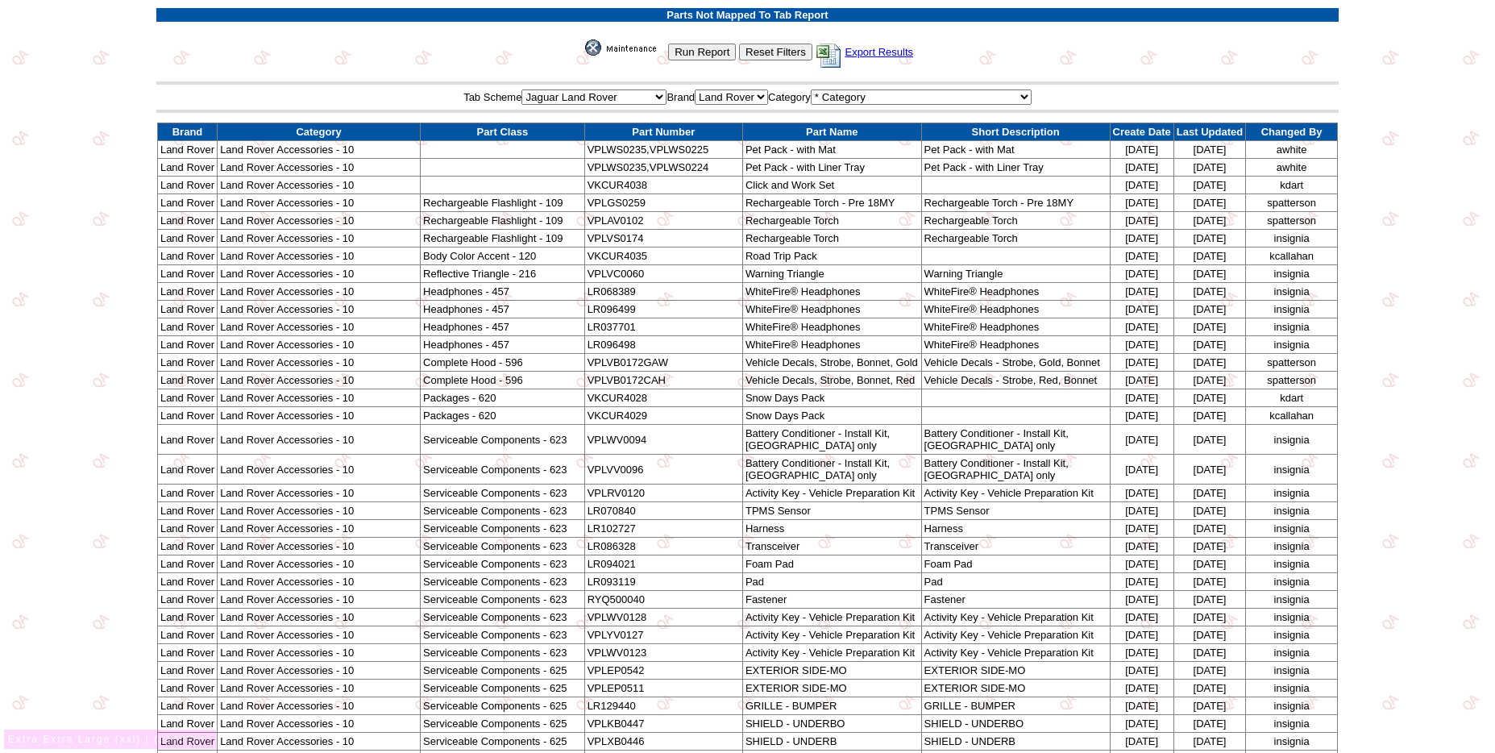
click at [1135, 148] on td "awhite" at bounding box center [1292, 150] width 92 height 18
click at [1135, 187] on td "kdart" at bounding box center [1292, 186] width 92 height 18
click at [1135, 207] on td "spatterson" at bounding box center [1292, 203] width 92 height 18
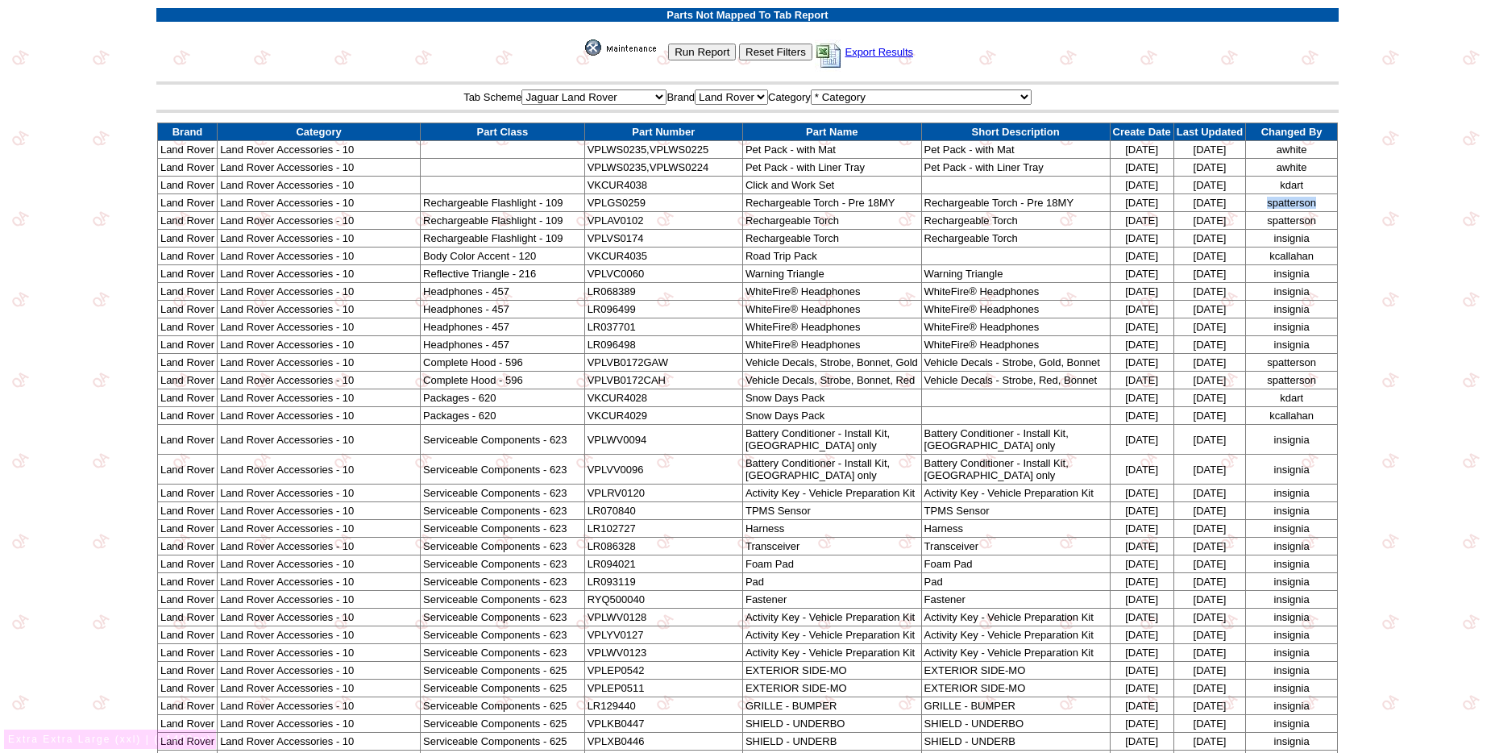
click at [1135, 207] on td "spatterson" at bounding box center [1292, 203] width 92 height 18
click at [1135, 237] on td "insignia" at bounding box center [1292, 239] width 92 height 18
click at [1135, 256] on td "kcallahan" at bounding box center [1292, 256] width 92 height 18
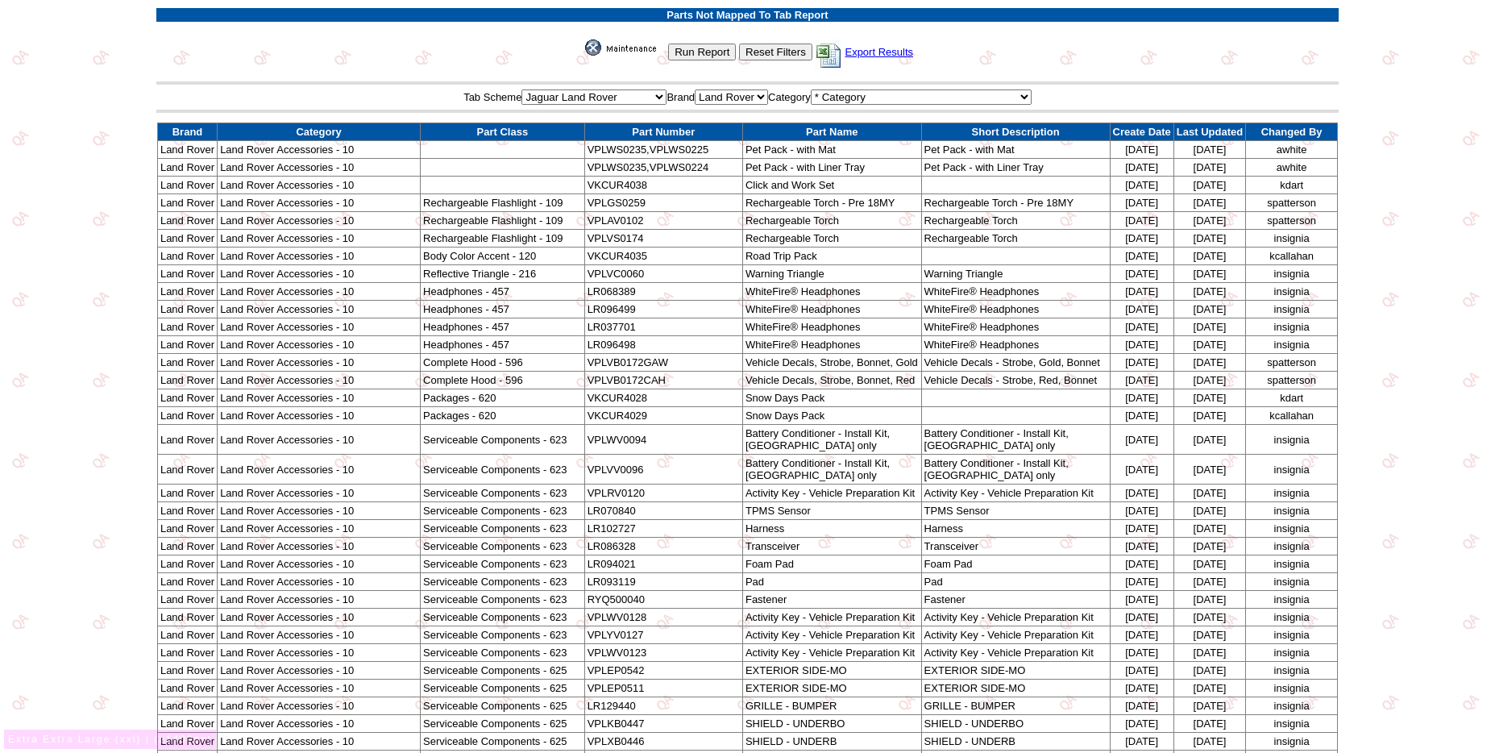
click at [1135, 247] on td "kcallahan" at bounding box center [1292, 256] width 92 height 18
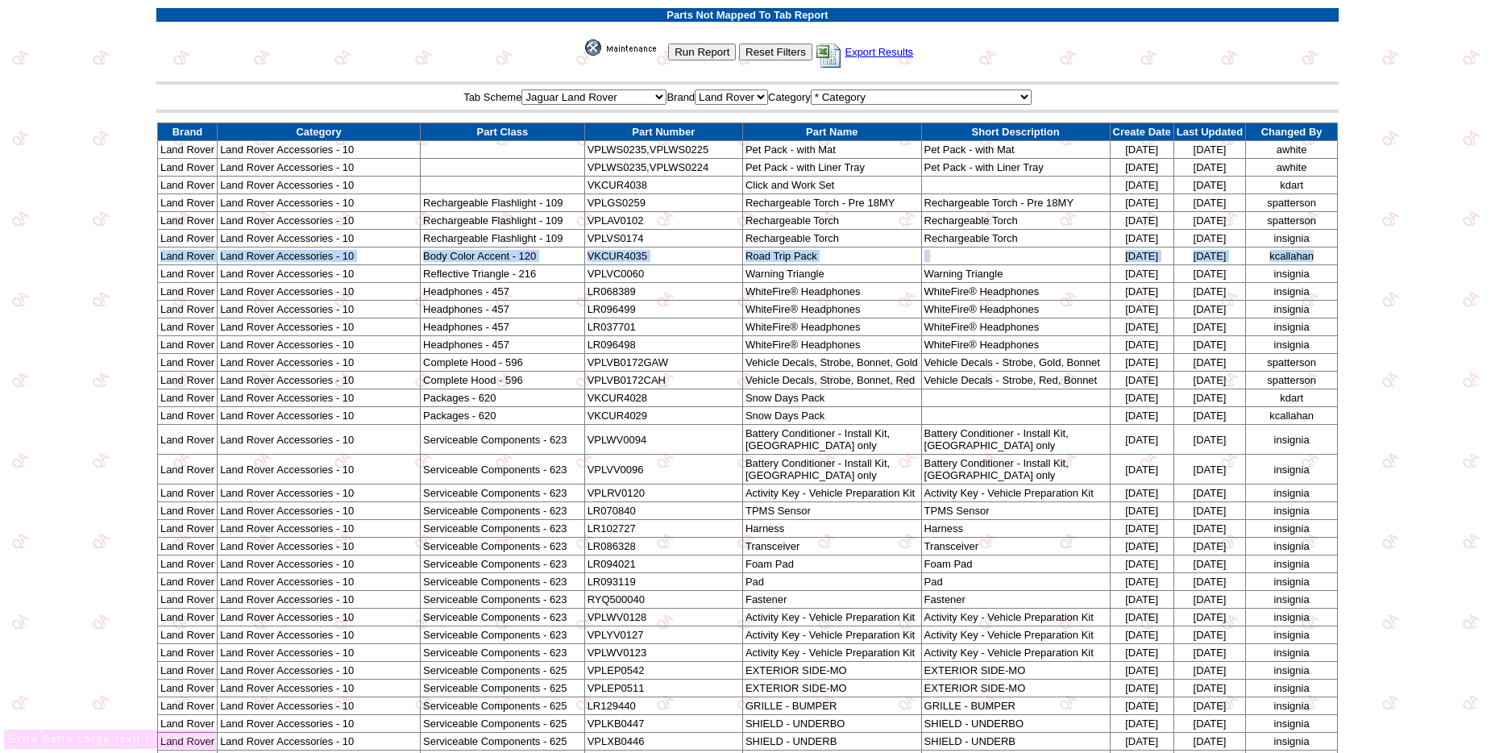
click at [1135, 247] on td "kcallahan" at bounding box center [1292, 256] width 92 height 18
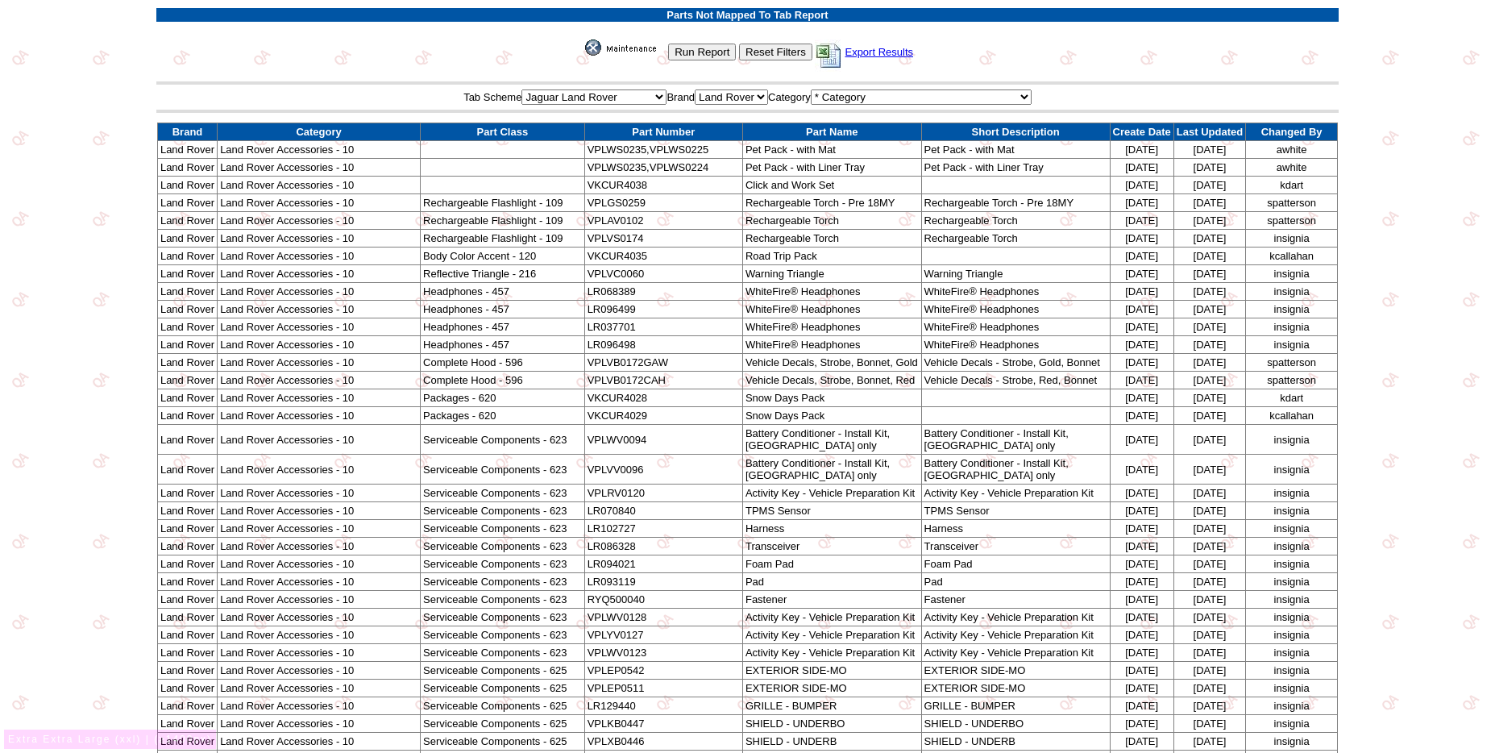
click at [1135, 239] on td "insignia" at bounding box center [1292, 239] width 92 height 18
click at [1135, 336] on td "insignia" at bounding box center [1292, 345] width 92 height 18
